Goal: Information Seeking & Learning: Learn about a topic

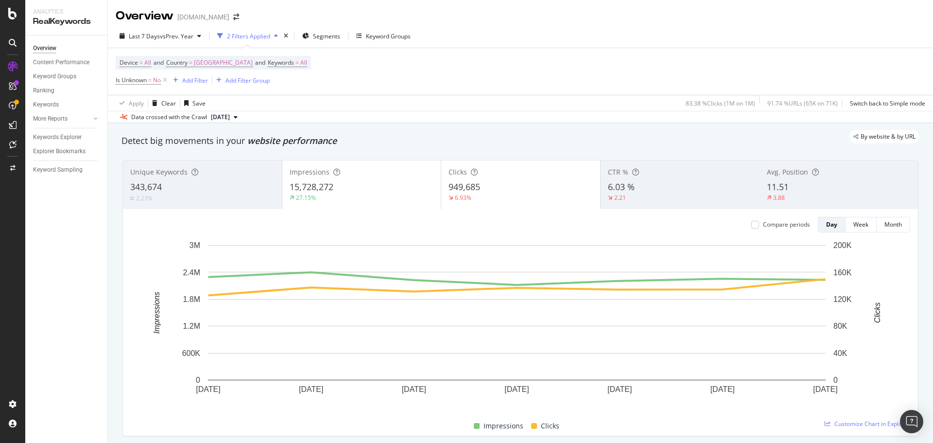
scroll to position [535, 0]
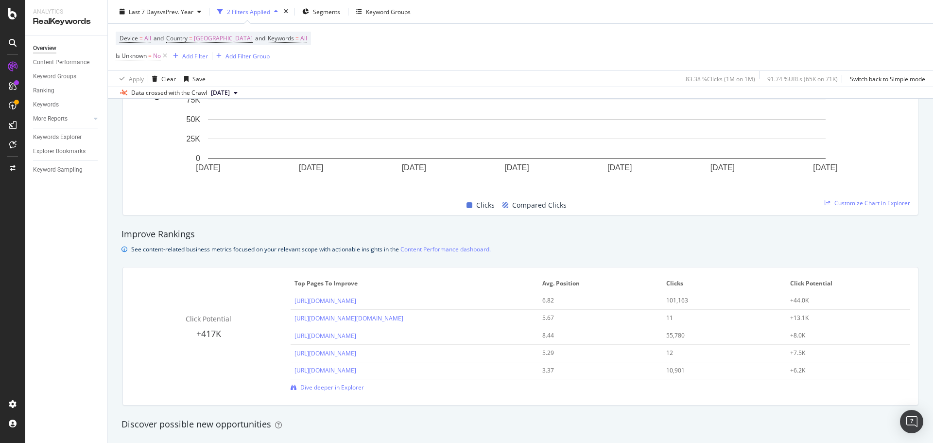
click at [71, 20] on div "RealKeywords" at bounding box center [66, 21] width 67 height 11
drag, startPoint x: 64, startPoint y: 62, endPoint x: 10, endPoint y: 77, distance: 55.7
click at [64, 62] on div "Content Performance" at bounding box center [61, 62] width 56 height 10
click at [52, 51] on div "Overview" at bounding box center [44, 48] width 23 height 10
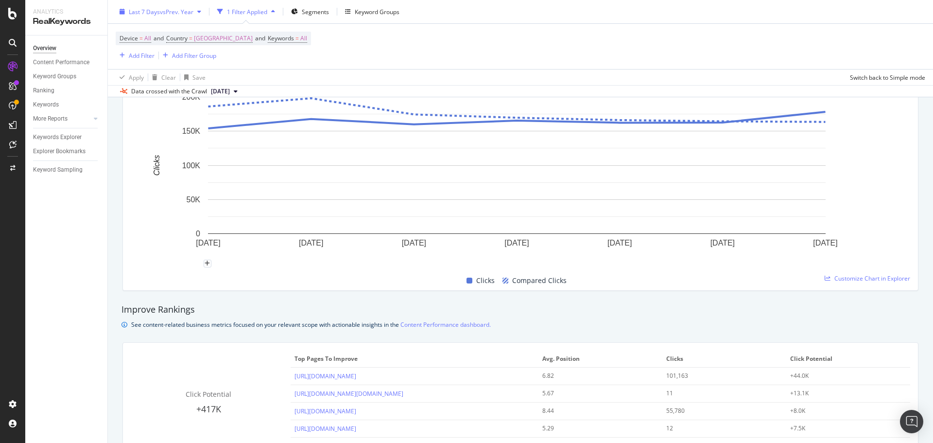
scroll to position [215, 0]
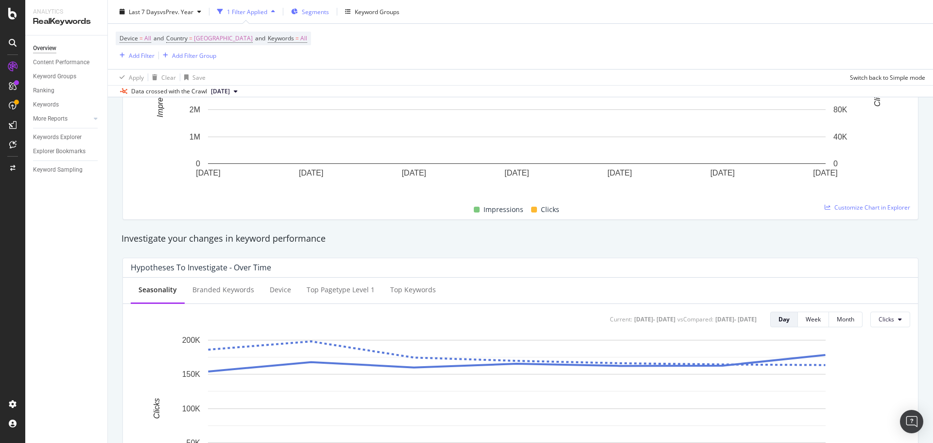
click at [318, 11] on span "Segments" at bounding box center [315, 11] width 27 height 8
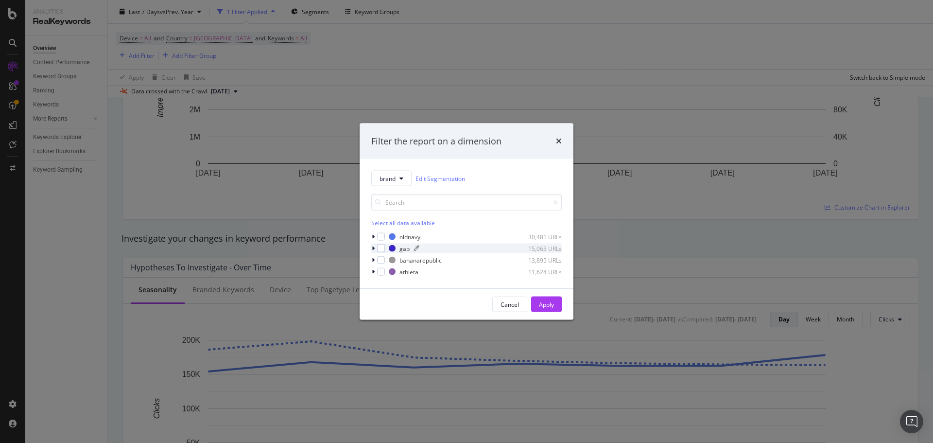
drag, startPoint x: 378, startPoint y: 247, endPoint x: 395, endPoint y: 247, distance: 16.5
click at [380, 247] on div "modal" at bounding box center [381, 248] width 8 height 8
click at [544, 306] on div "Apply" at bounding box center [546, 304] width 15 height 8
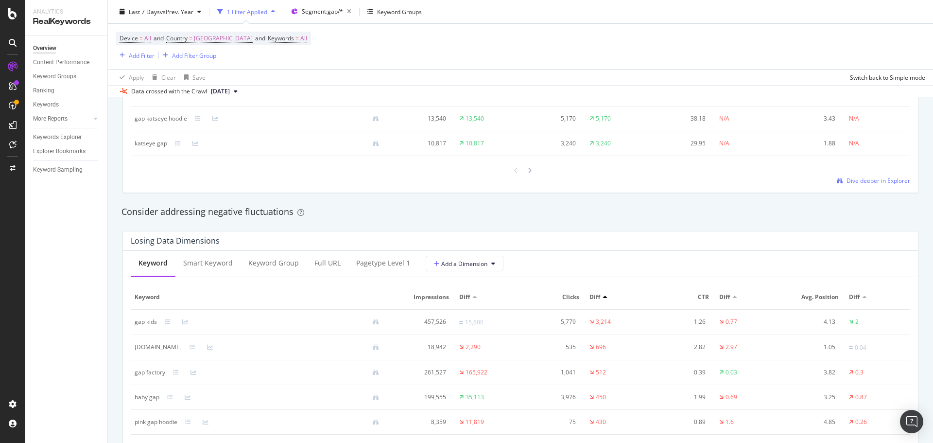
scroll to position [846, 0]
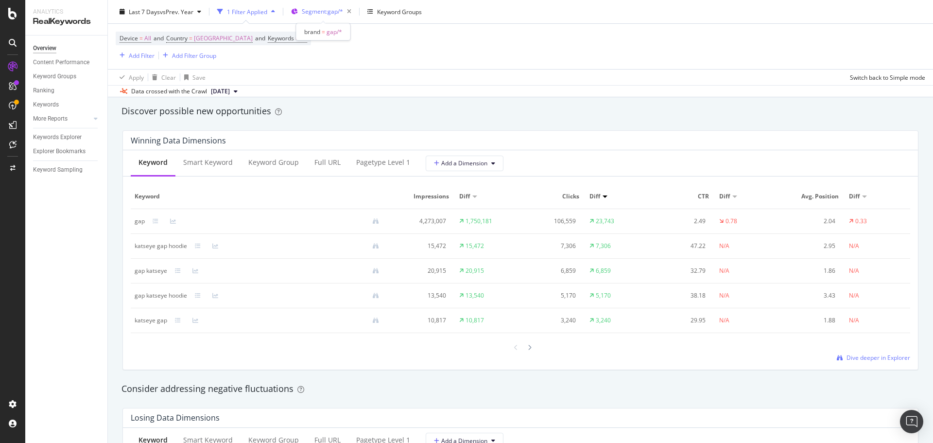
click at [341, 8] on span "Segment: gap/*" at bounding box center [322, 11] width 41 height 8
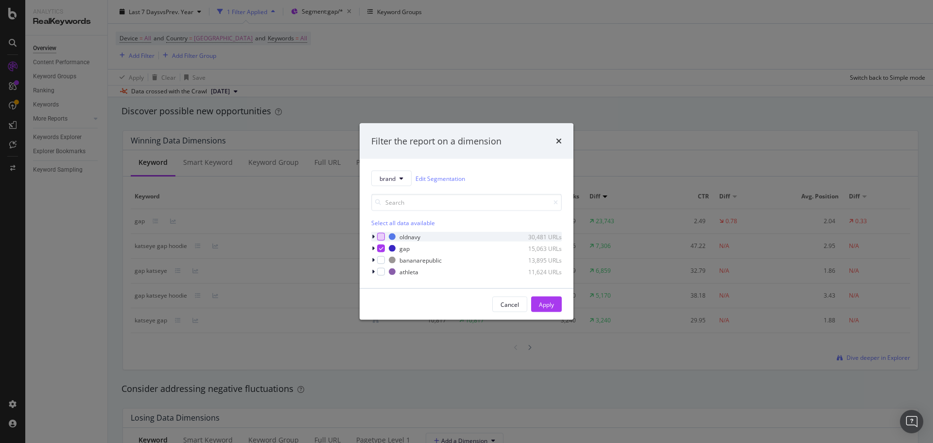
click at [382, 234] on div "modal" at bounding box center [381, 237] width 8 height 8
click at [383, 251] on div "modal" at bounding box center [381, 248] width 8 height 8
click at [550, 302] on div "Apply" at bounding box center [546, 304] width 15 height 8
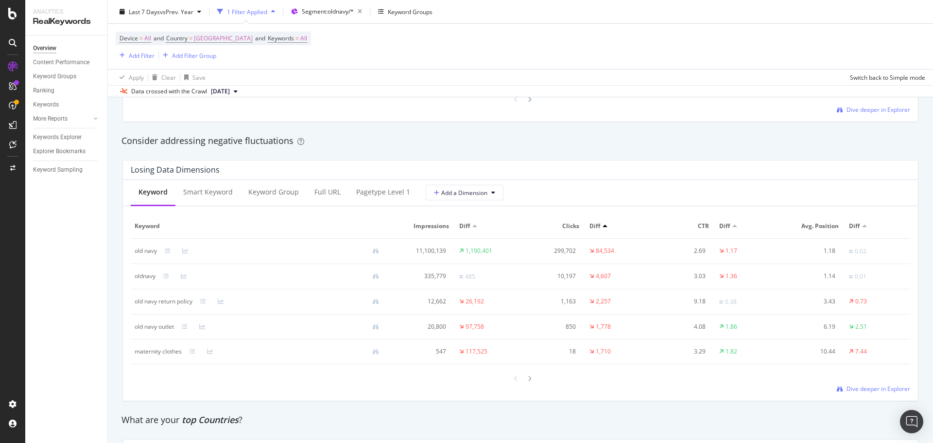
scroll to position [897, 0]
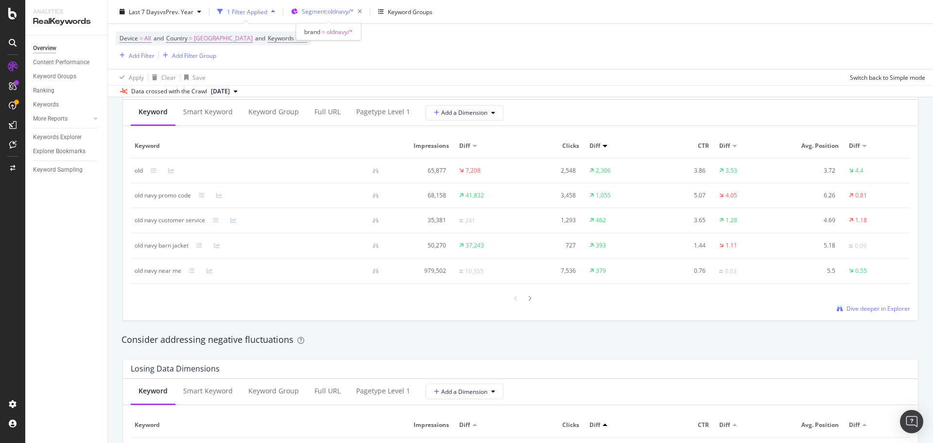
click at [327, 10] on span "Segment: oldnavy/*" at bounding box center [328, 11] width 52 height 8
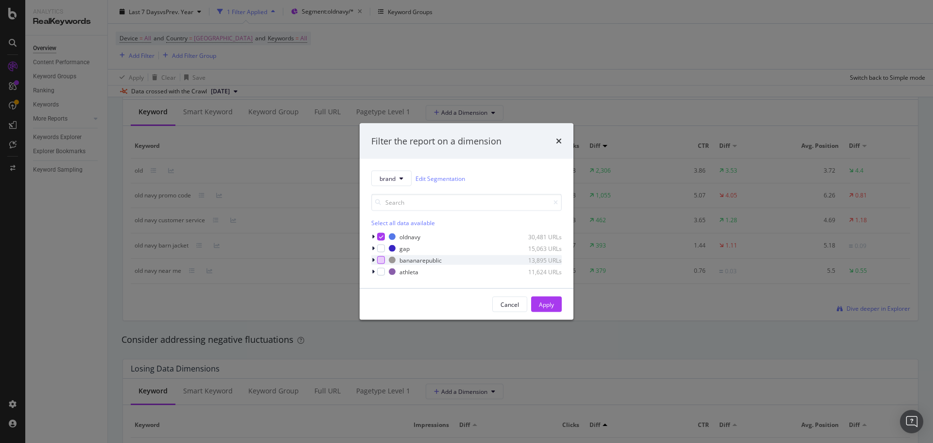
click at [381, 260] on div "modal" at bounding box center [381, 260] width 8 height 8
click at [383, 235] on icon "modal" at bounding box center [381, 236] width 4 height 5
click at [557, 309] on button "Apply" at bounding box center [546, 305] width 31 height 16
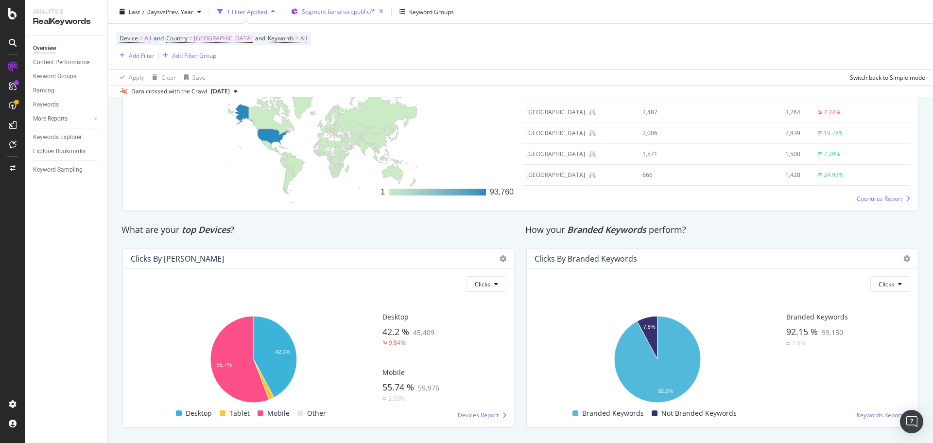
scroll to position [1478, 0]
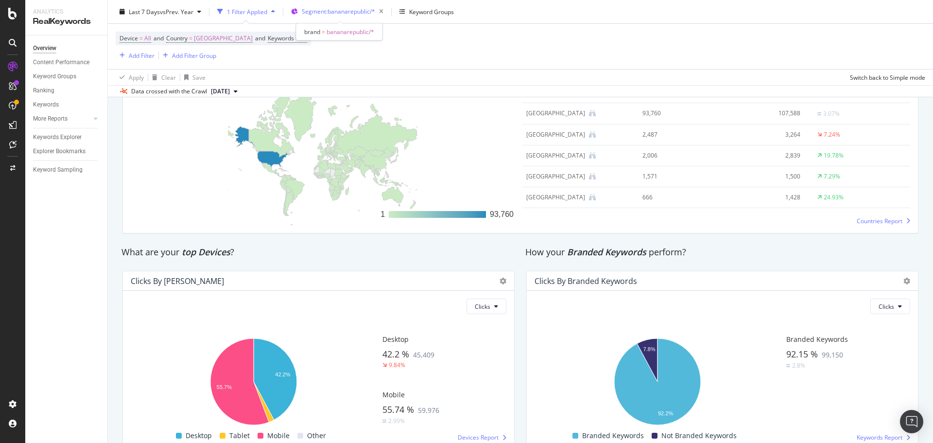
click at [341, 8] on span "Segment: bananarepublic/*" at bounding box center [338, 11] width 73 height 8
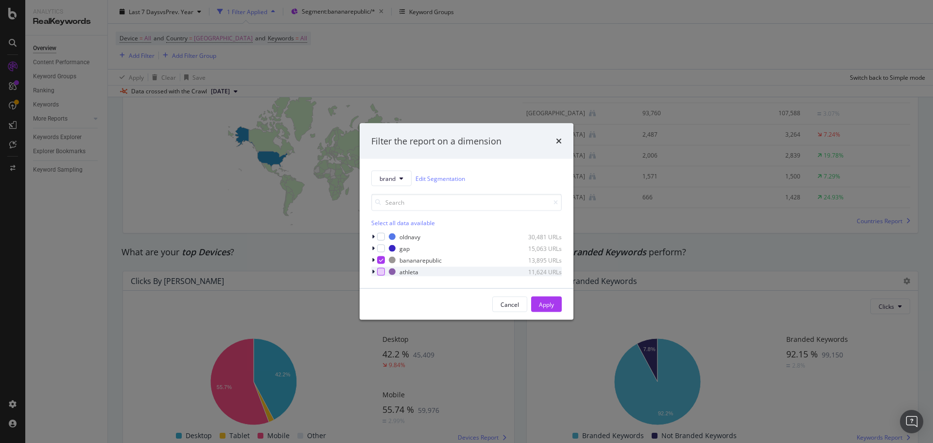
click at [381, 273] on div "modal" at bounding box center [381, 272] width 8 height 8
click at [382, 260] on icon "modal" at bounding box center [381, 260] width 4 height 5
click at [539, 302] on div "Apply" at bounding box center [546, 304] width 15 height 8
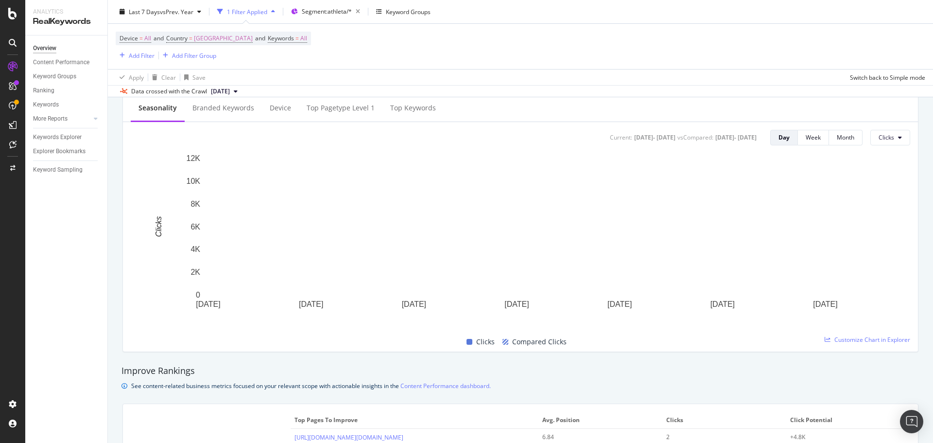
scroll to position [215, 0]
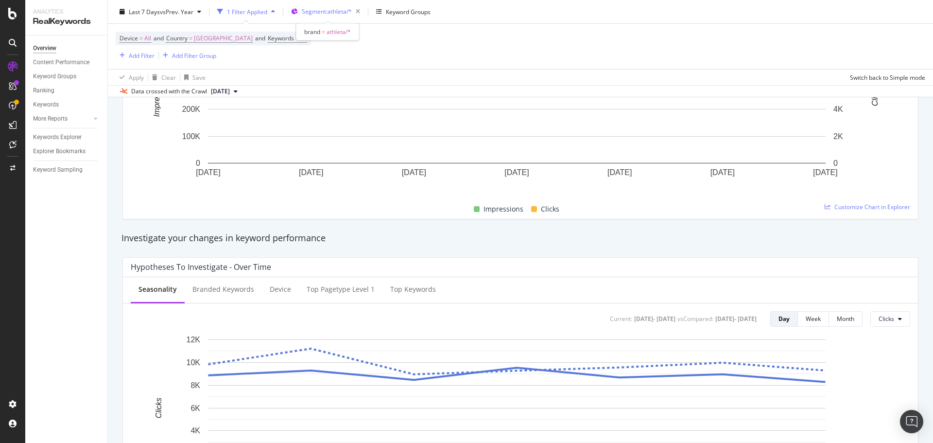
click at [325, 9] on span "Segment: athleta/*" at bounding box center [327, 11] width 50 height 8
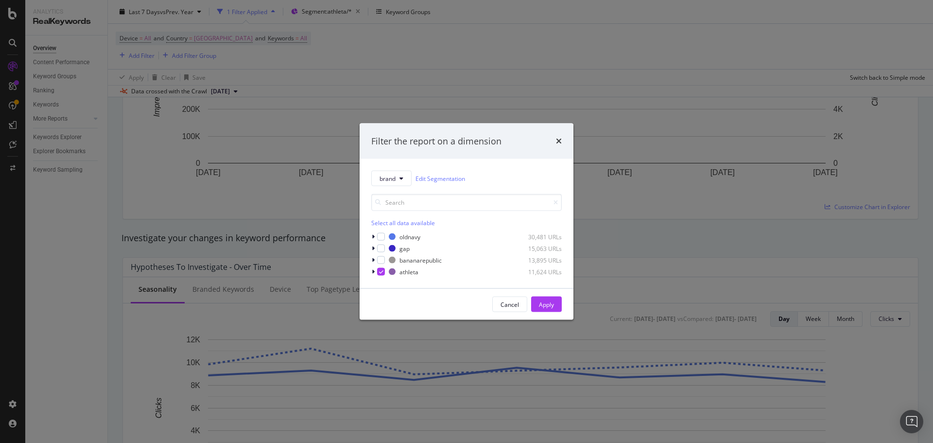
drag, startPoint x: 382, startPoint y: 271, endPoint x: 582, endPoint y: 321, distance: 206.9
click at [381, 271] on icon "modal" at bounding box center [381, 271] width 4 height 5
click at [546, 302] on div "Apply" at bounding box center [546, 304] width 15 height 8
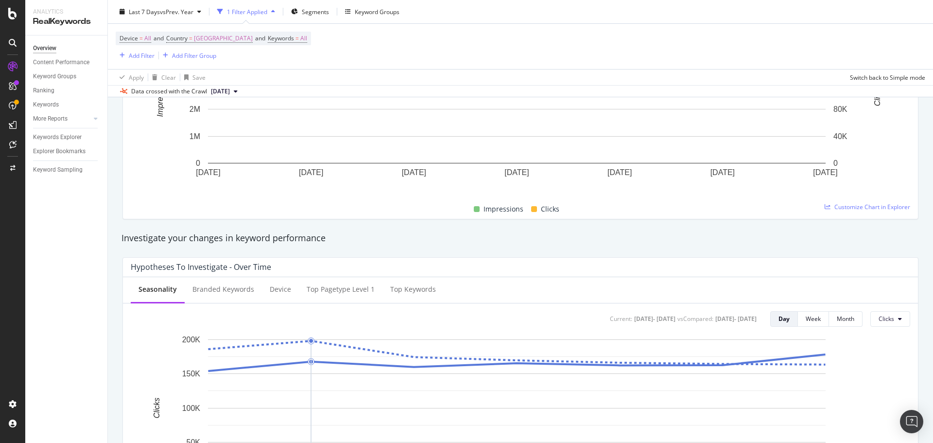
drag, startPoint x: 822, startPoint y: 31, endPoint x: 790, endPoint y: 43, distance: 34.0
click at [822, 31] on div "Device = All and Country = [GEOGRAPHIC_DATA] and Keywords = All Add Filter Add …" at bounding box center [521, 46] width 810 height 45
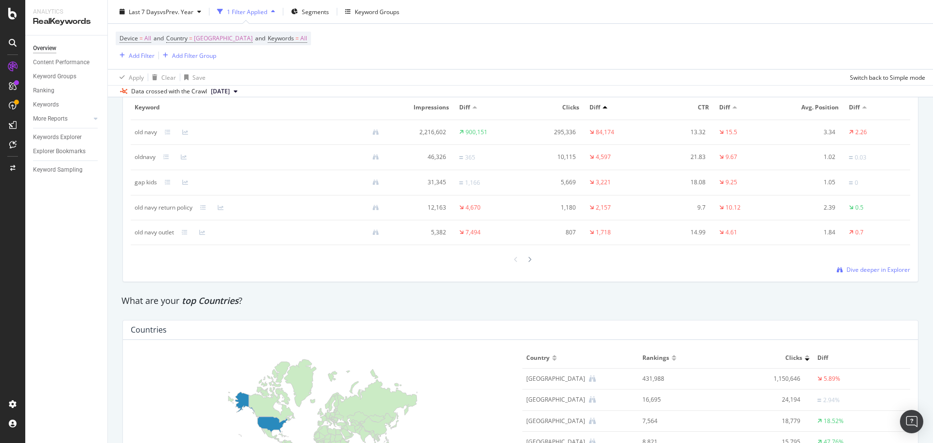
scroll to position [1215, 0]
